Goal: Submit feedback/report problem: Submit feedback/report problem

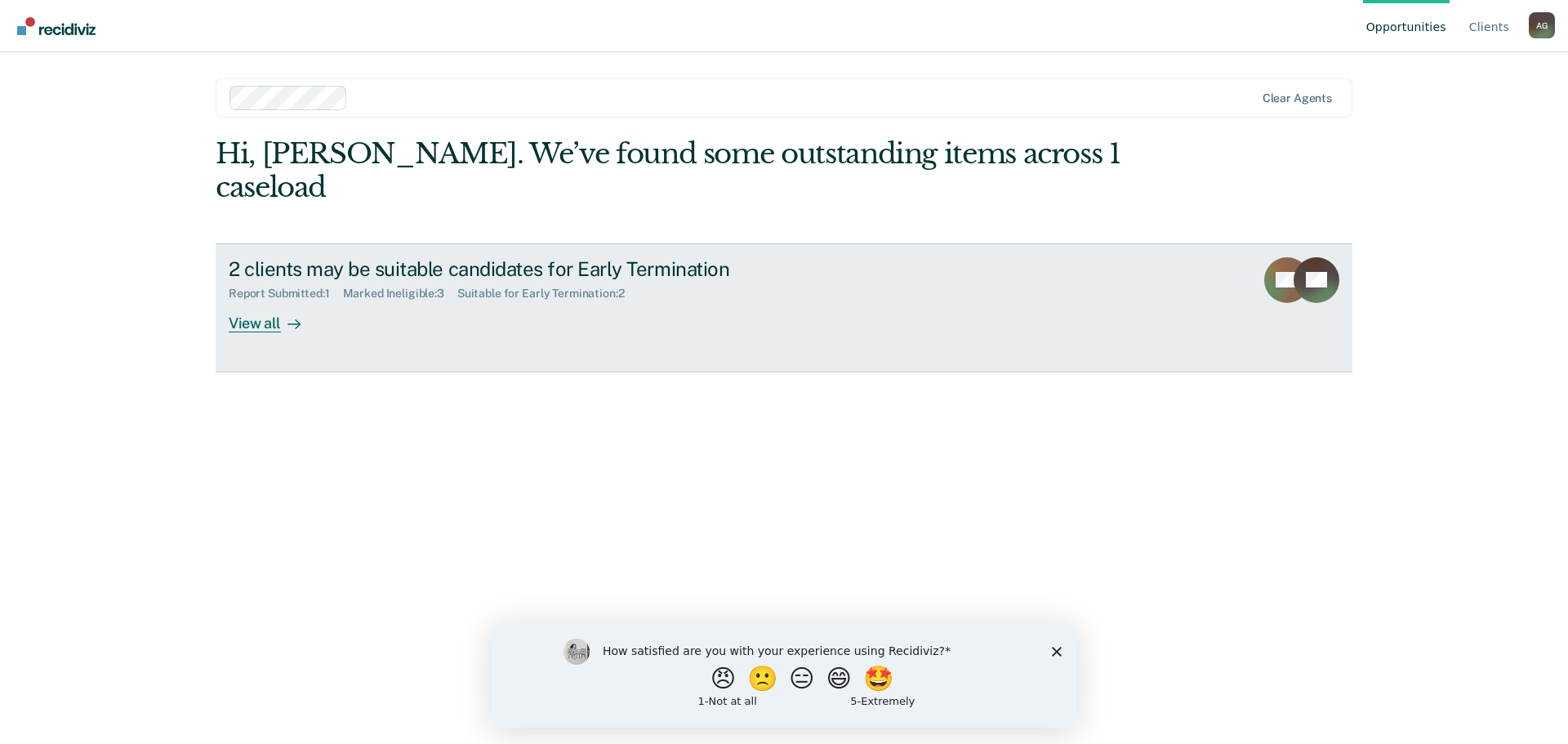
click at [274, 301] on div "View all" at bounding box center [274, 316] width 91 height 32
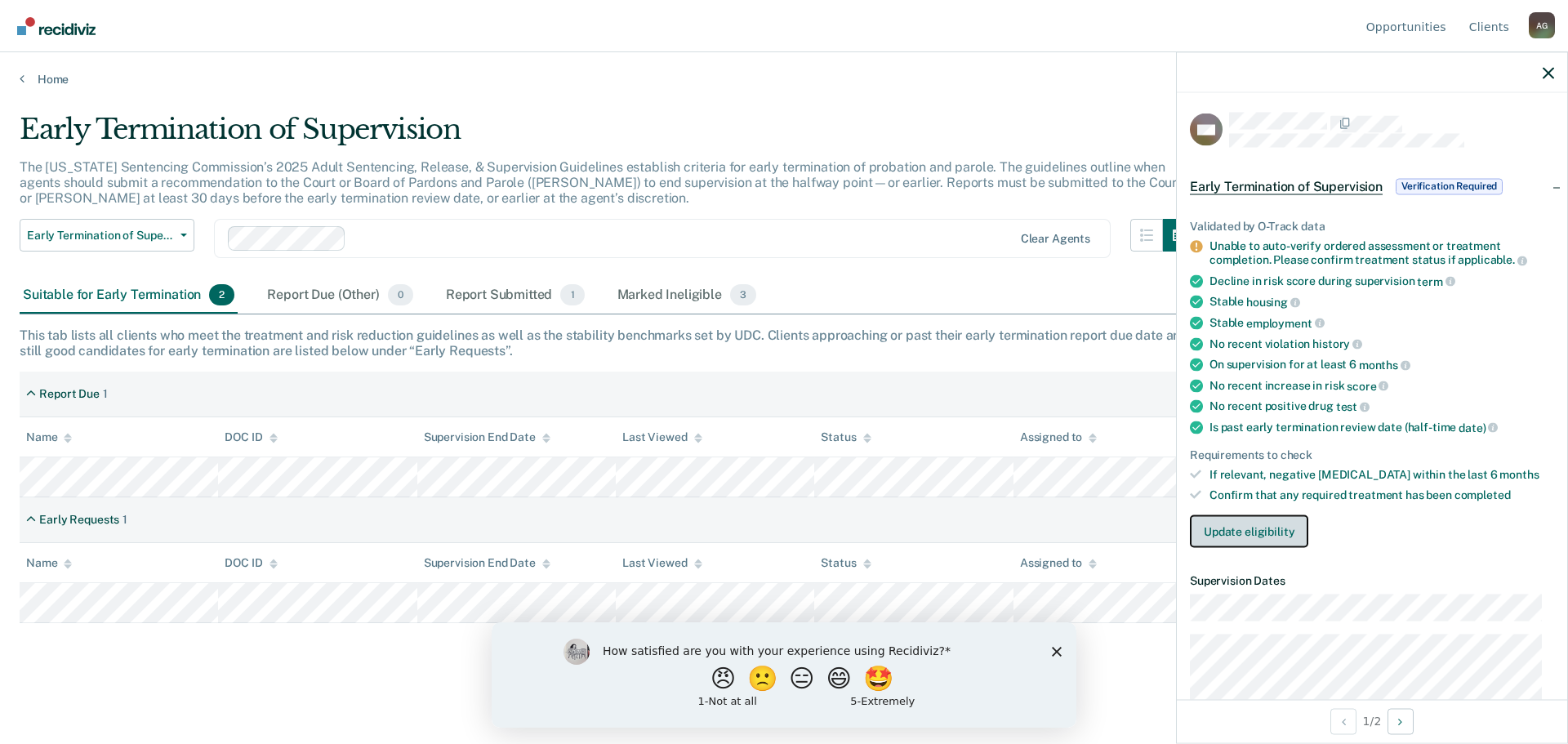
click at [1257, 535] on button "Update eligibility" at bounding box center [1249, 531] width 119 height 33
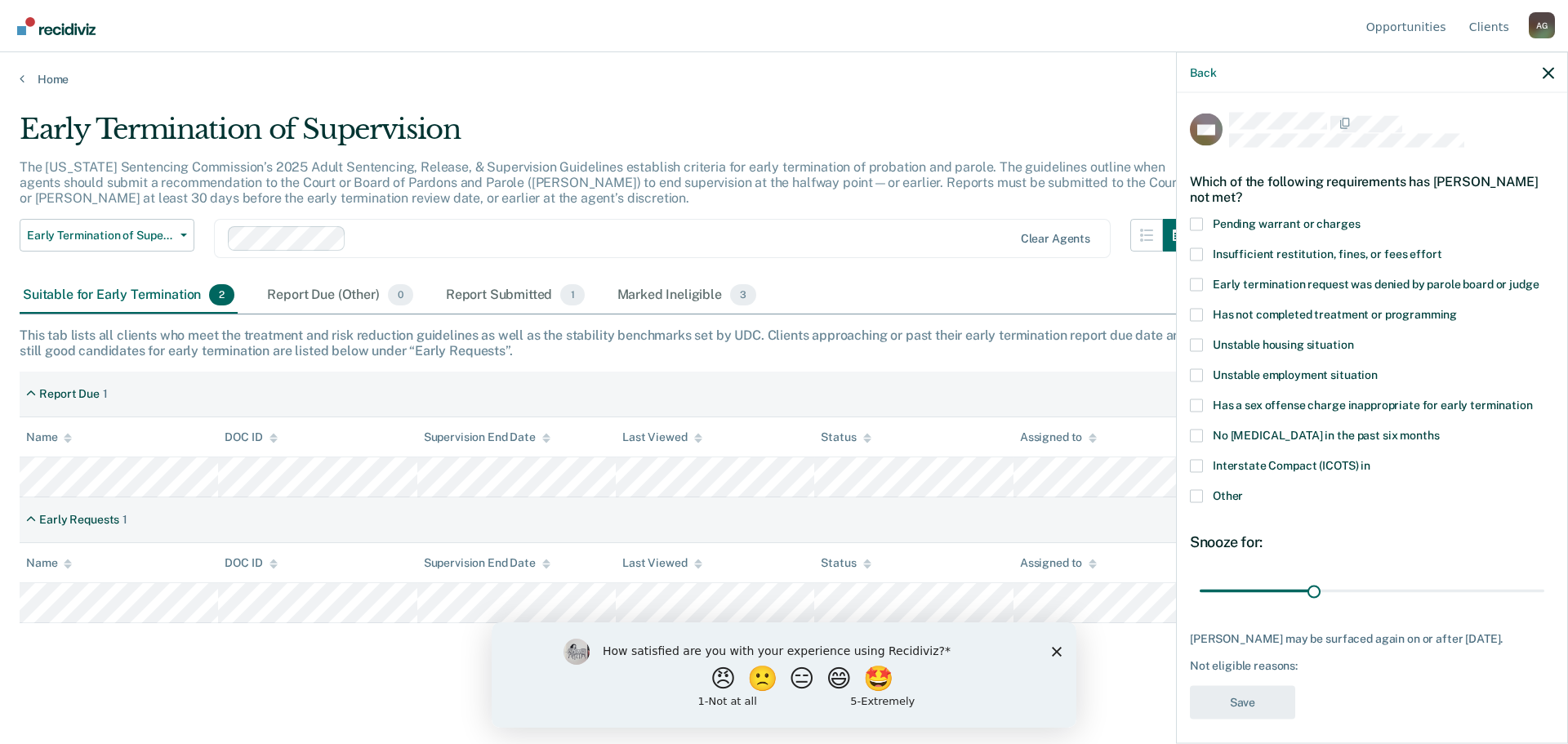
click at [1299, 319] on span "Has not completed treatment or programming" at bounding box center [1335, 314] width 244 height 13
click at [1458, 308] on input "Has not completed treatment or programming" at bounding box center [1458, 308] width 0 height 0
drag, startPoint x: 1310, startPoint y: 597, endPoint x: 1546, endPoint y: 583, distance: 236.4
type input "90"
click at [1545, 583] on input "range" at bounding box center [1372, 591] width 344 height 29
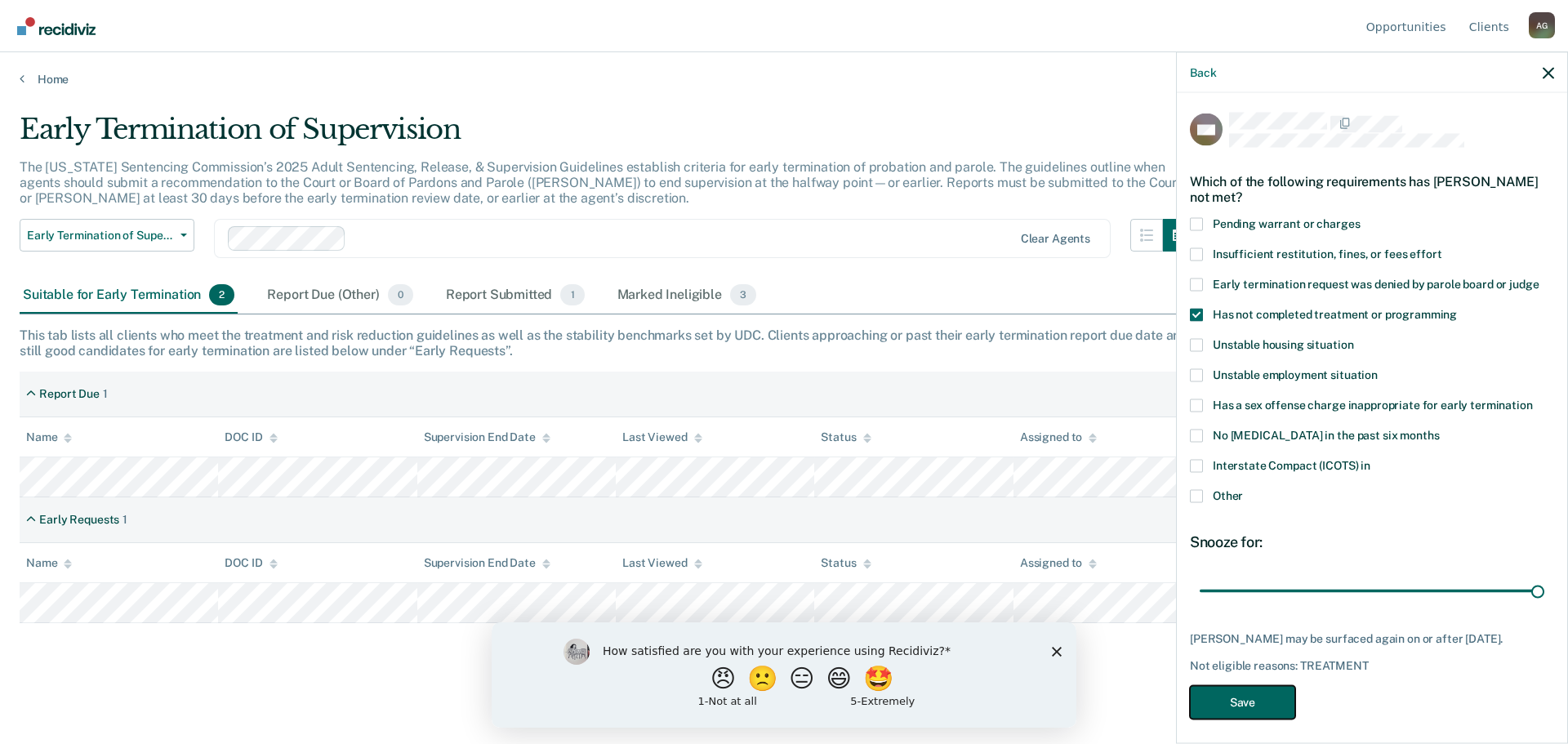
click at [1238, 703] on button "Save" at bounding box center [1243, 702] width 105 height 34
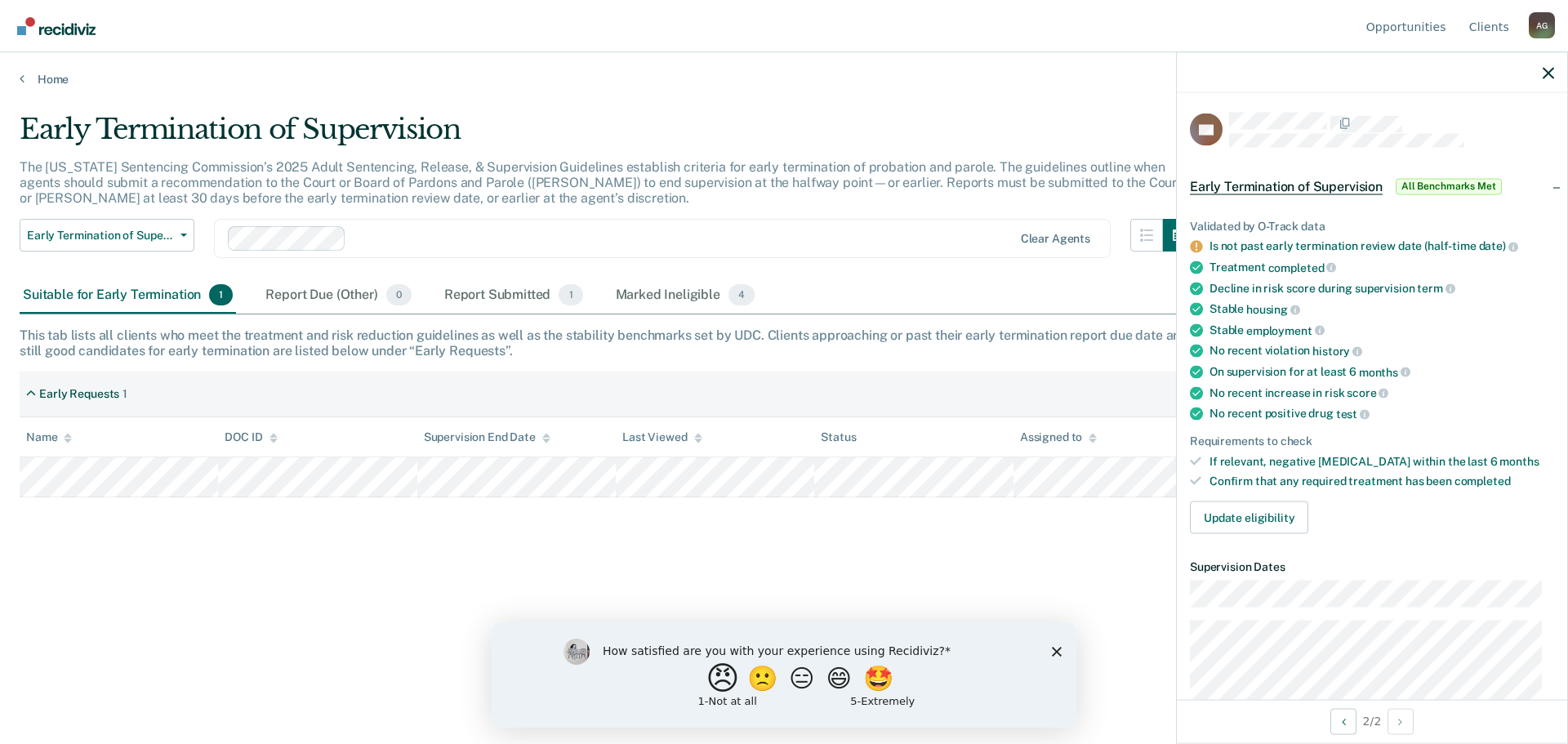
click at [706, 684] on button "😠" at bounding box center [725, 678] width 39 height 33
click at [693, 694] on input "Enter text..." at bounding box center [770, 690] width 335 height 33
click at [753, 682] on input "This website wants us to terminate people early that are on parole and we know …" at bounding box center [770, 690] width 335 height 33
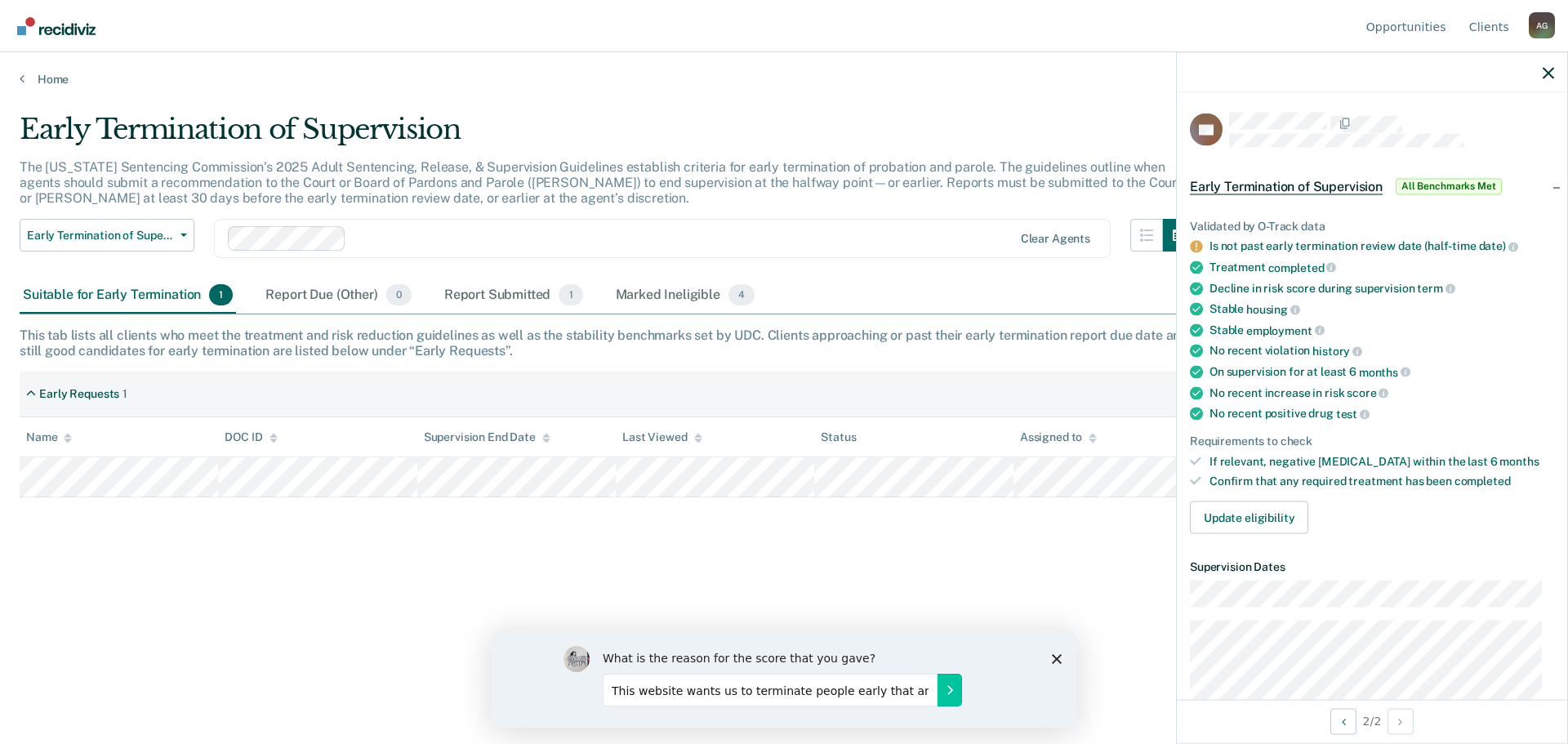
click at [832, 695] on input "This website wants us to terminate people early that are on parole and we know …" at bounding box center [770, 690] width 335 height 33
click at [767, 691] on input "This website wants us to terminate people early that are on parole and we know …" at bounding box center [770, 690] width 335 height 33
type input "This website wants us to terminate people early that are on parole and we know …"
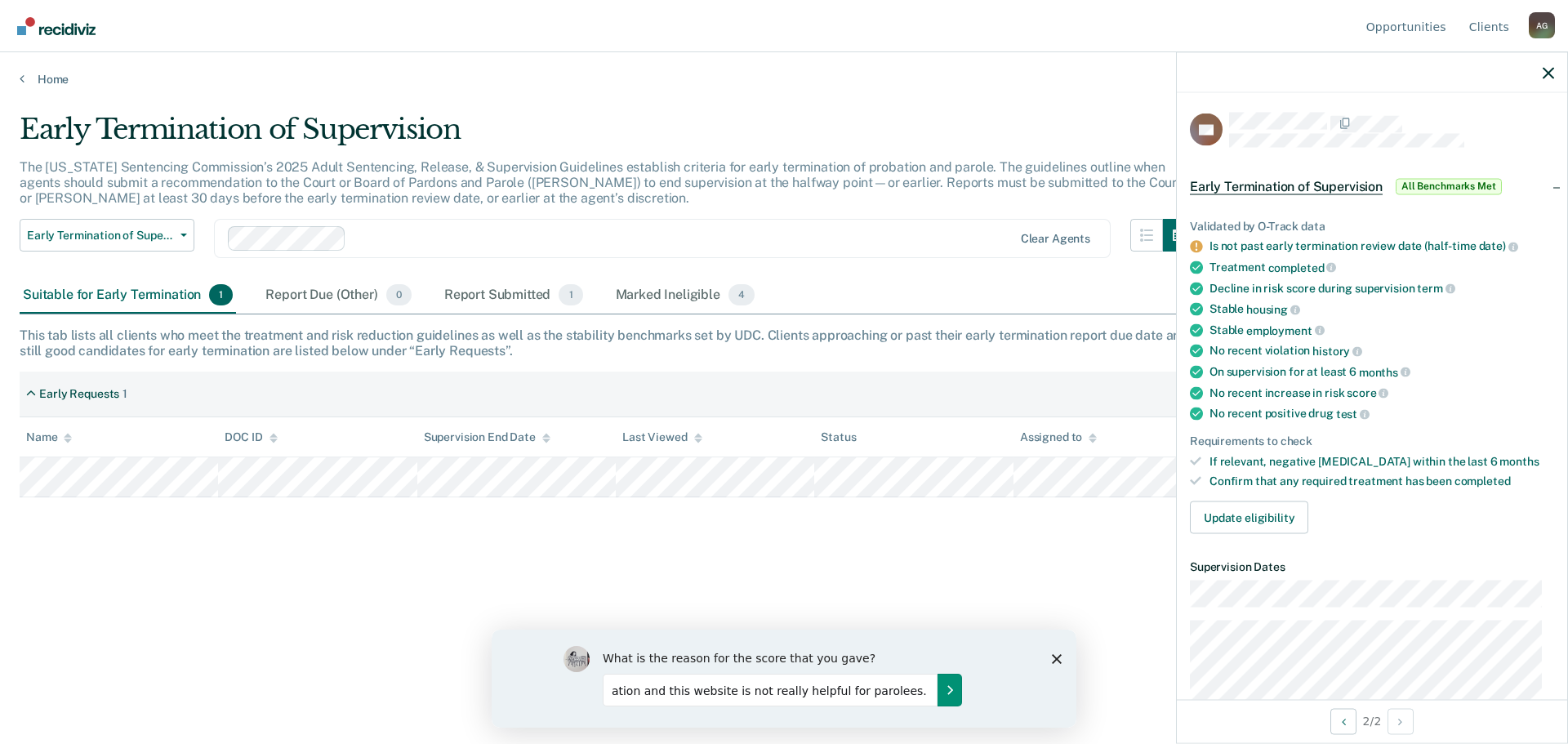
click at [953, 686] on icon "Submit your response" at bounding box center [950, 690] width 13 height 13
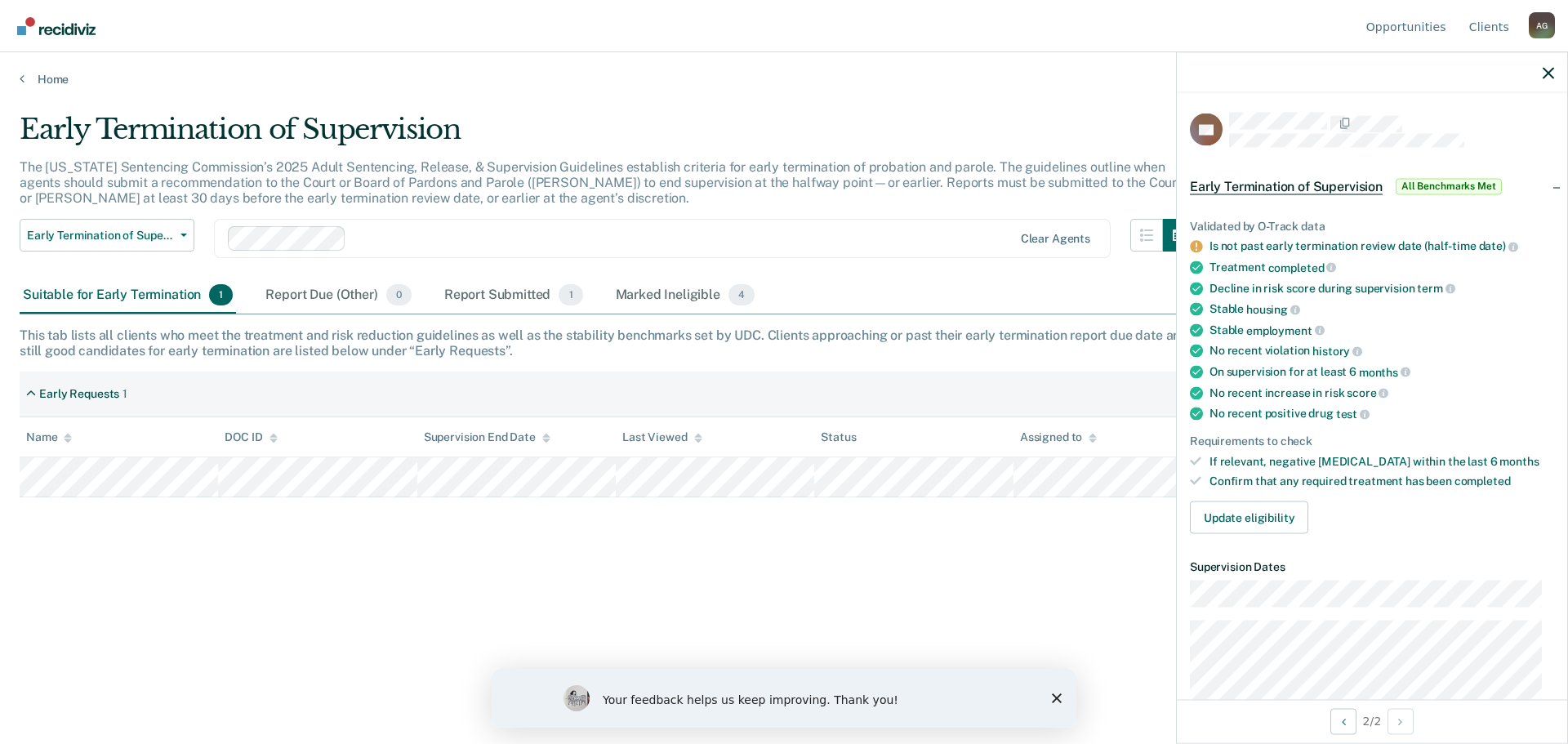
click at [1062, 702] on div "Your feedback helps us keep improving. Thank you!" at bounding box center [784, 698] width 585 height 58
